Goal: Complete application form

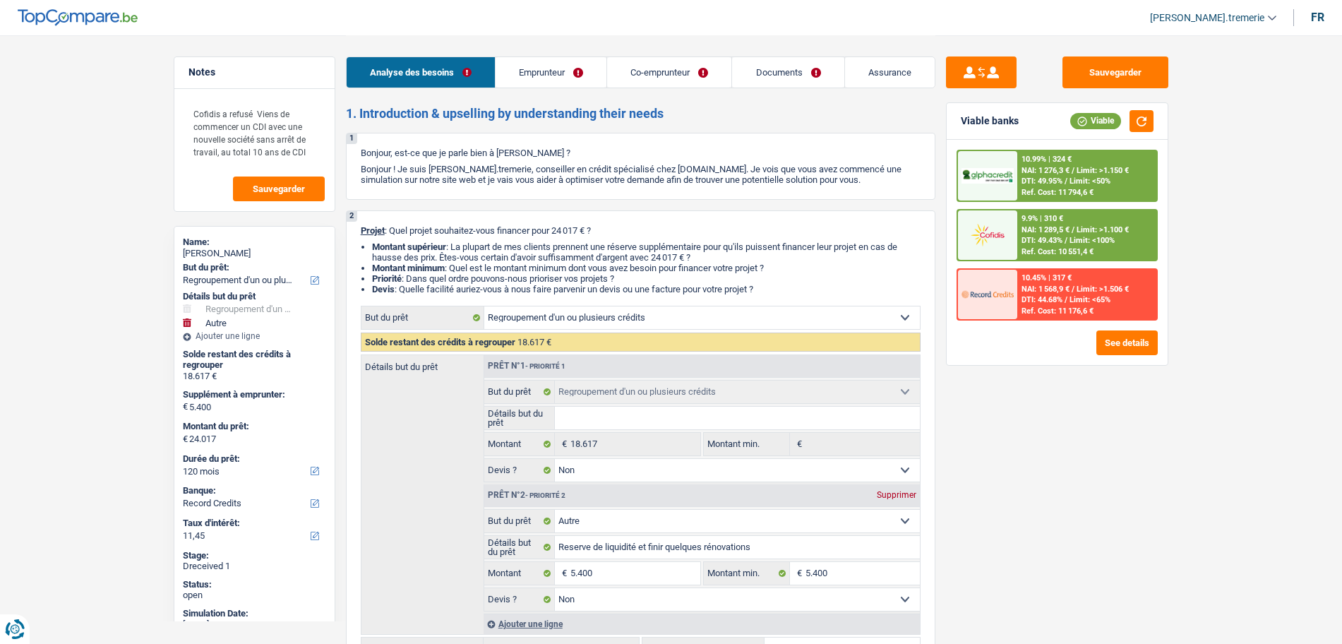
select select "refinancing"
select select "other"
select select "120"
select select "record credits"
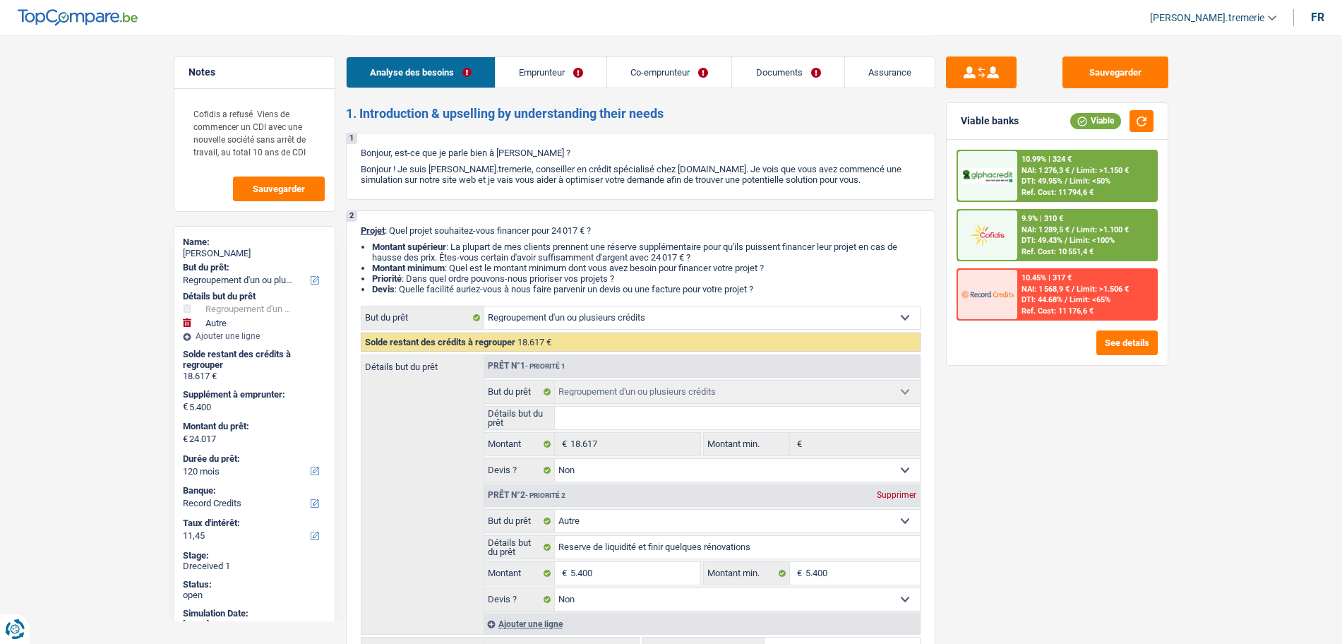
select select "refinancing"
select select "false"
select select "other"
select select "false"
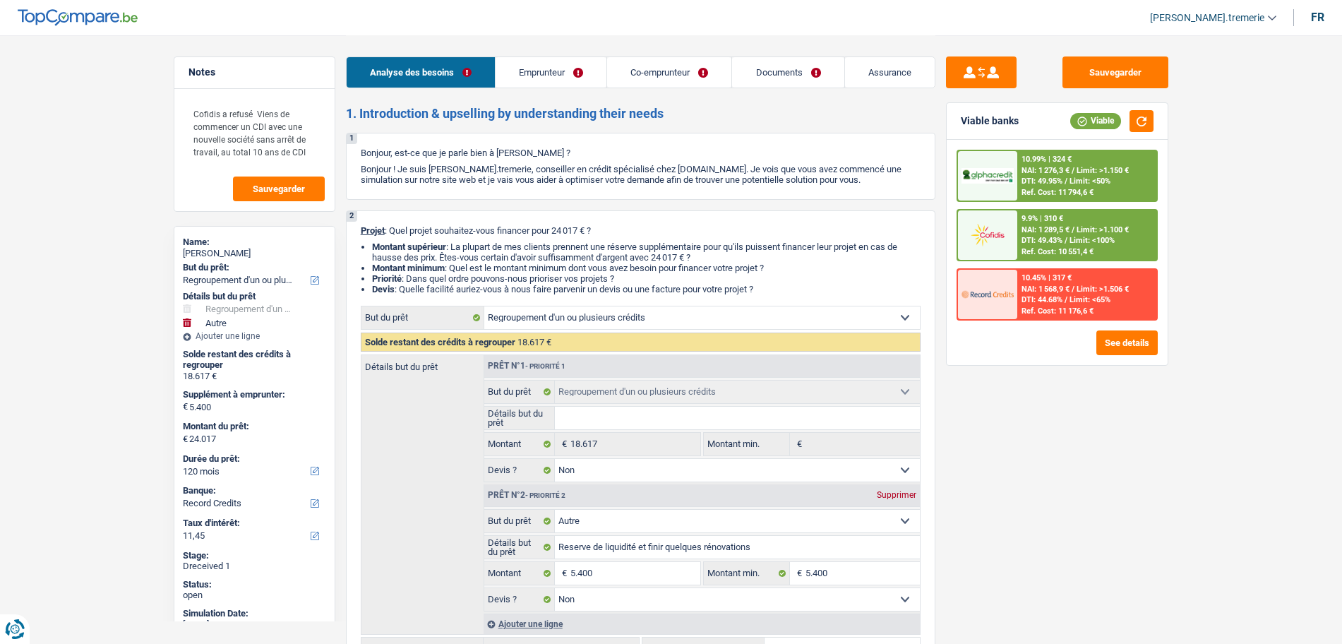
select select "120"
select select "privateEmployee"
select select "housewife"
select select "netSalary"
select select "mealVouchers"
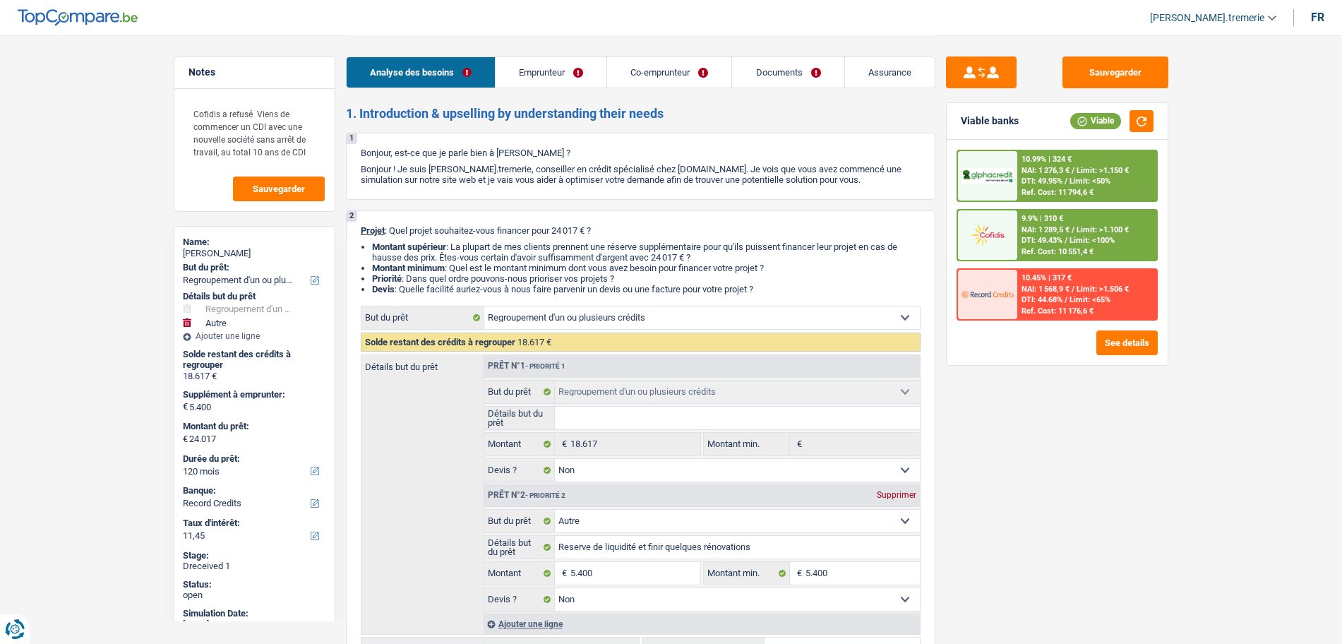
select select "rents"
select select "personalLoan"
select select "smallWorks"
select select "84"
select select "personalSale"
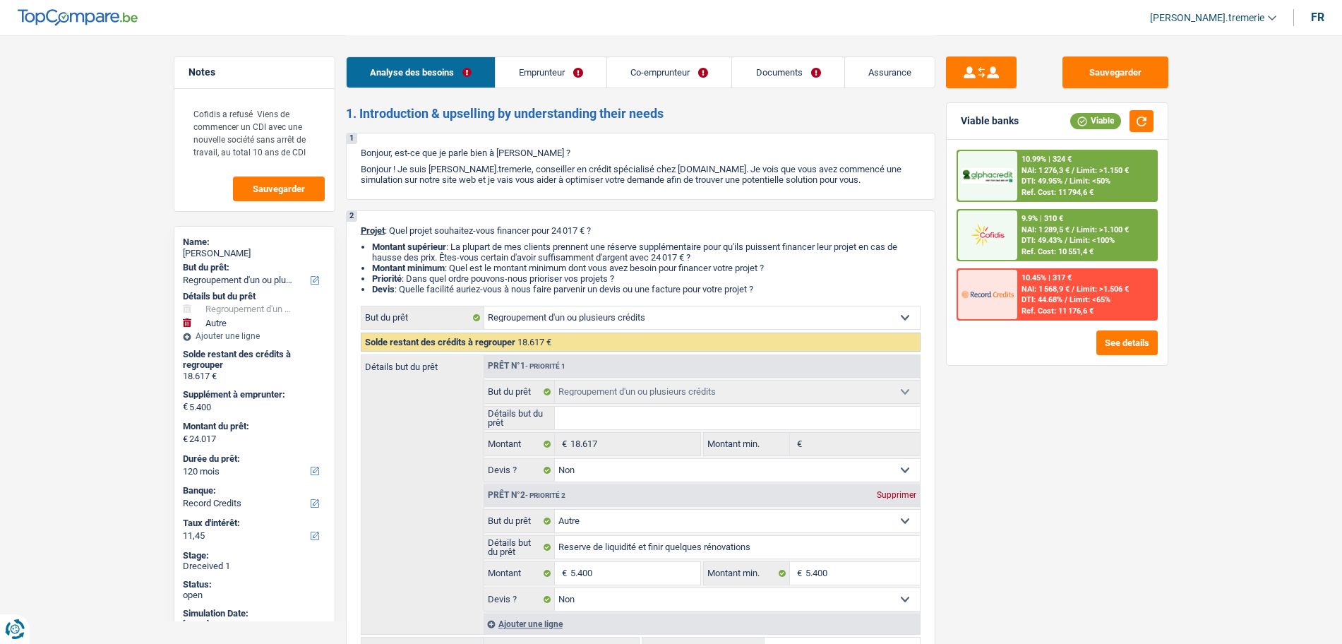
select select "30"
select select "cardOrCredit"
select select "refinancing"
select select "false"
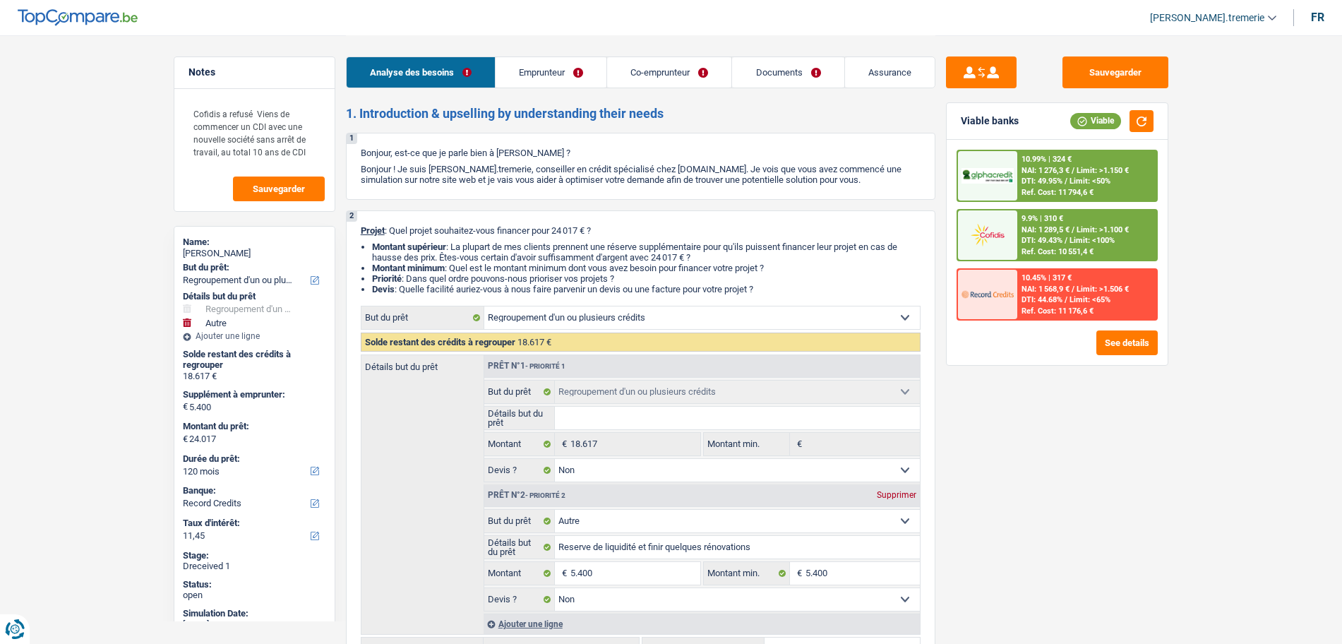
select select "other"
select select "false"
select select "120"
select select "32"
select select "married"
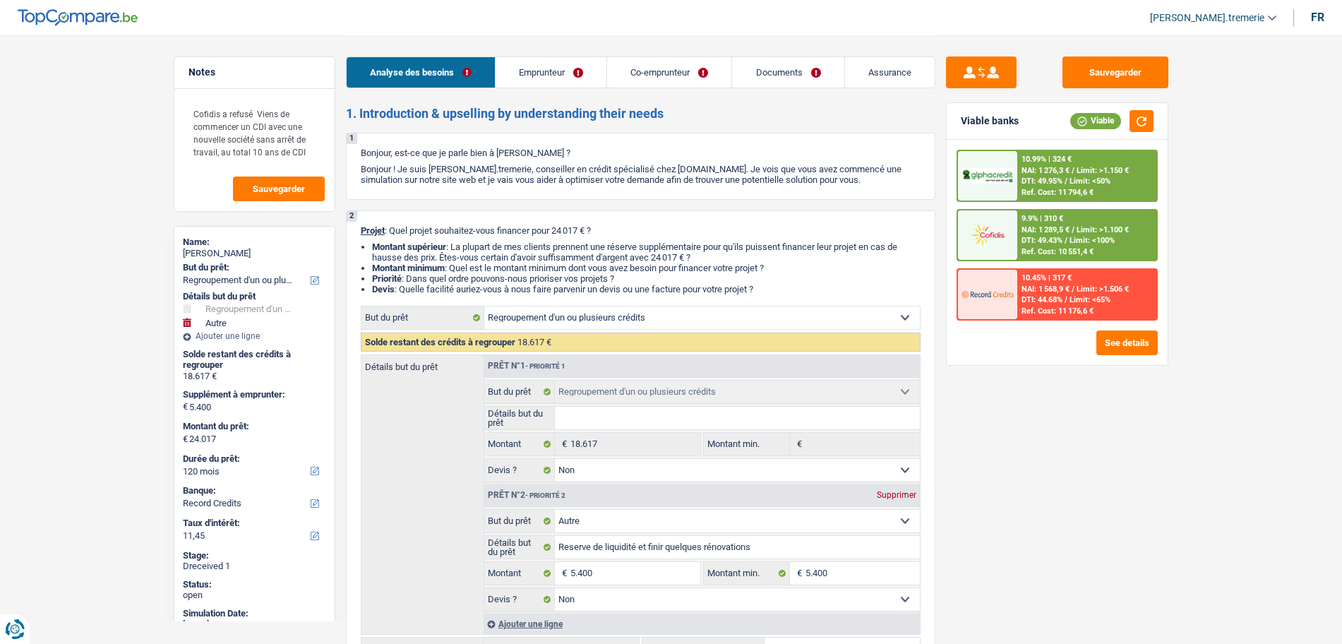
click at [754, 86] on link "Documents" at bounding box center [787, 72] width 111 height 30
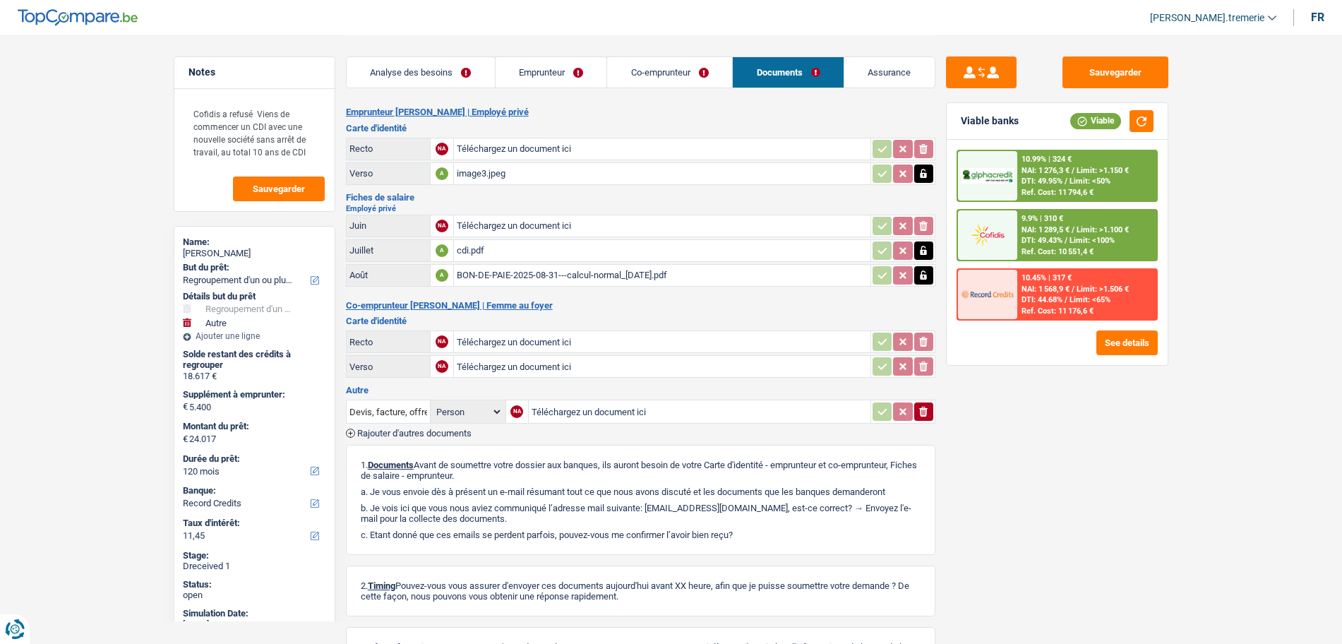
click at [667, 70] on link "Co-emprunteur" at bounding box center [669, 72] width 125 height 30
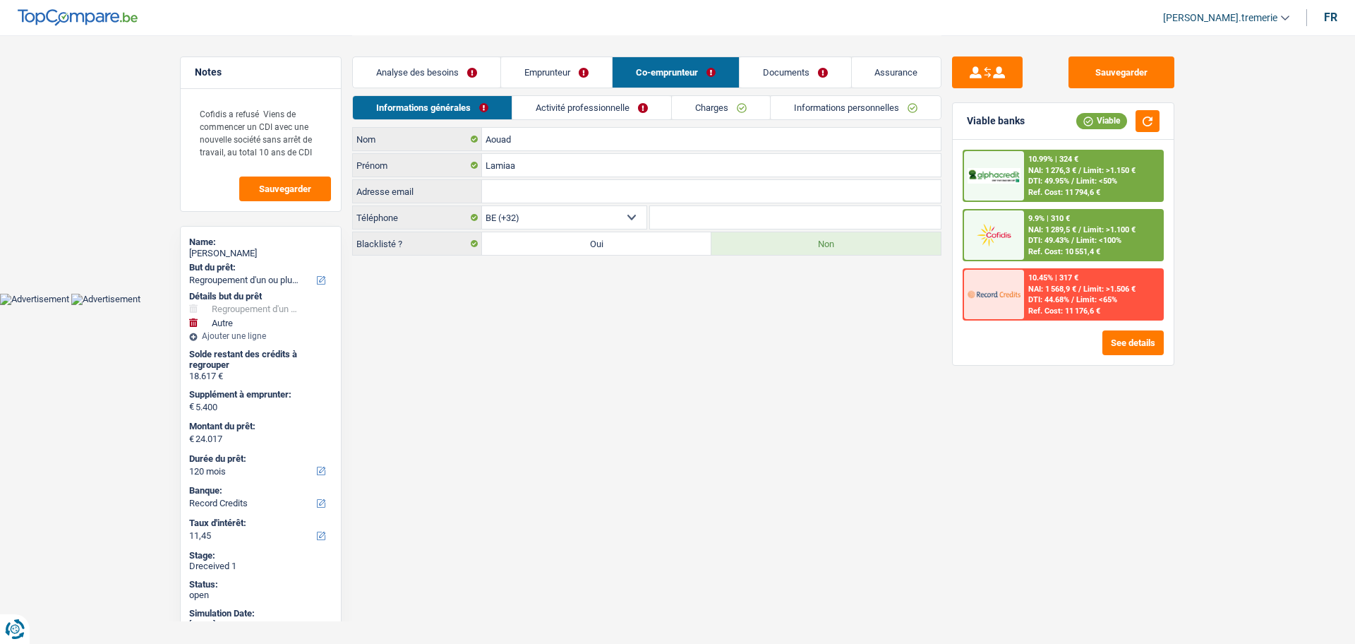
click at [576, 110] on link "Activité professionnelle" at bounding box center [591, 107] width 159 height 23
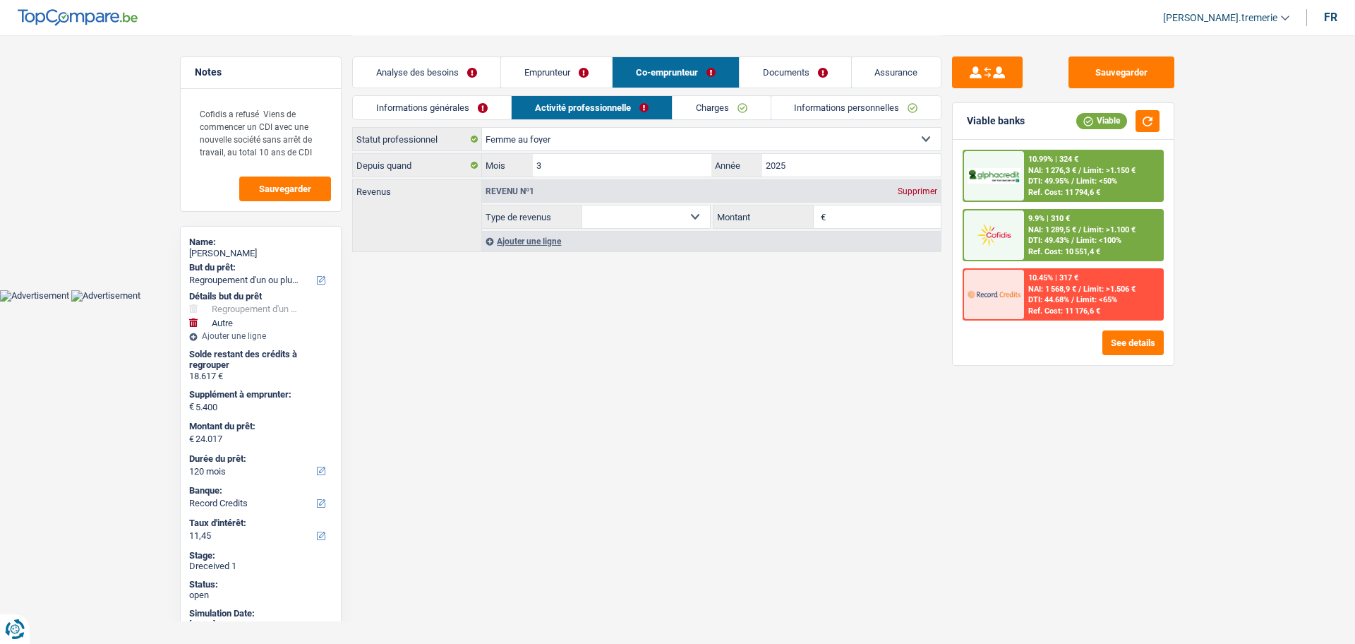
click at [556, 67] on link "Emprunteur" at bounding box center [556, 72] width 111 height 30
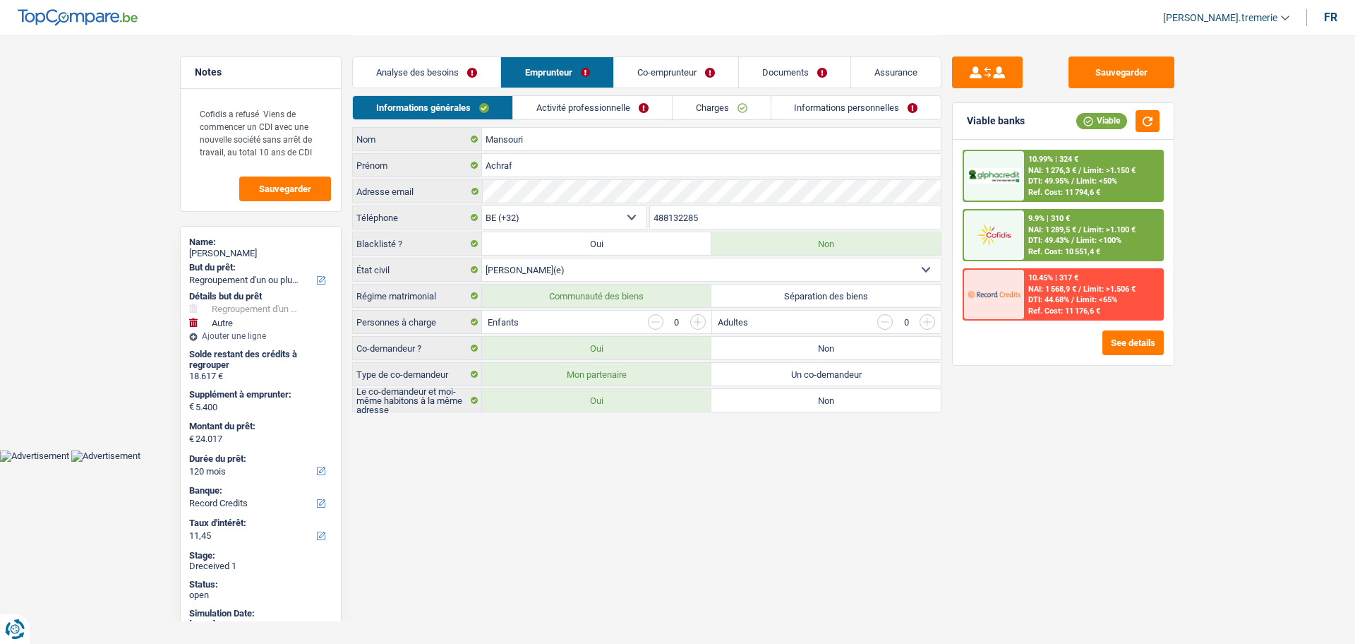
click at [705, 109] on link "Charges" at bounding box center [722, 107] width 98 height 23
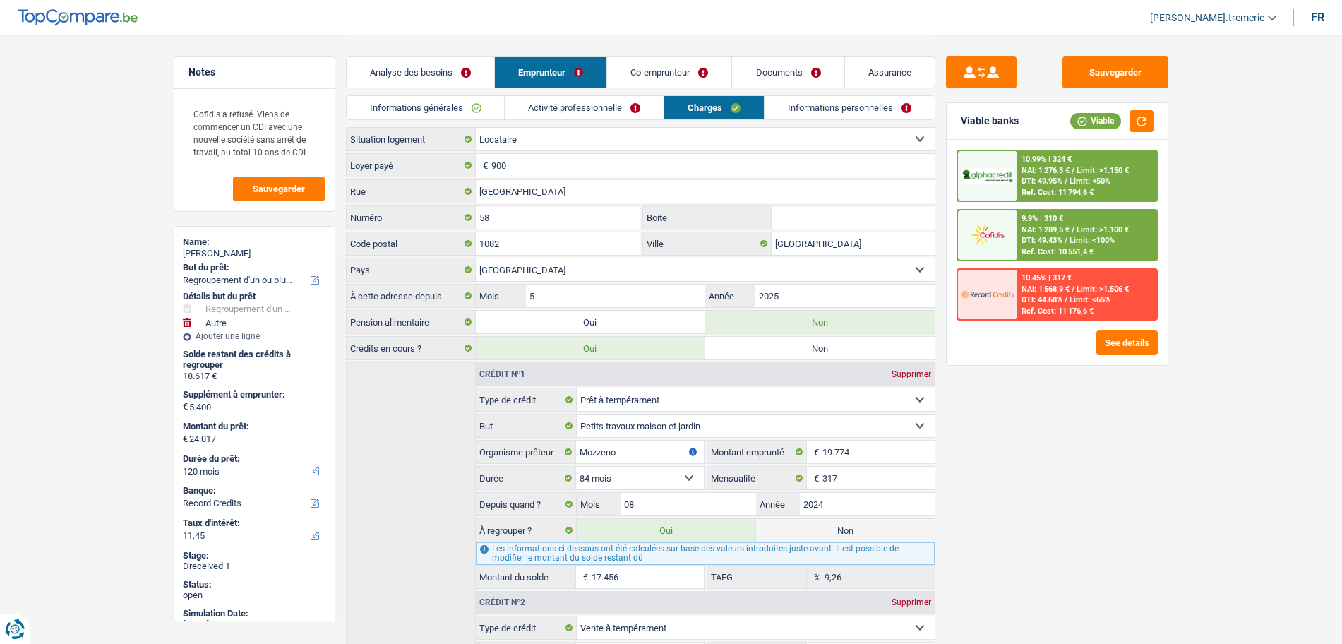
click at [605, 102] on link "Activité professionnelle" at bounding box center [584, 107] width 159 height 23
